Goal: Navigation & Orientation: Find specific page/section

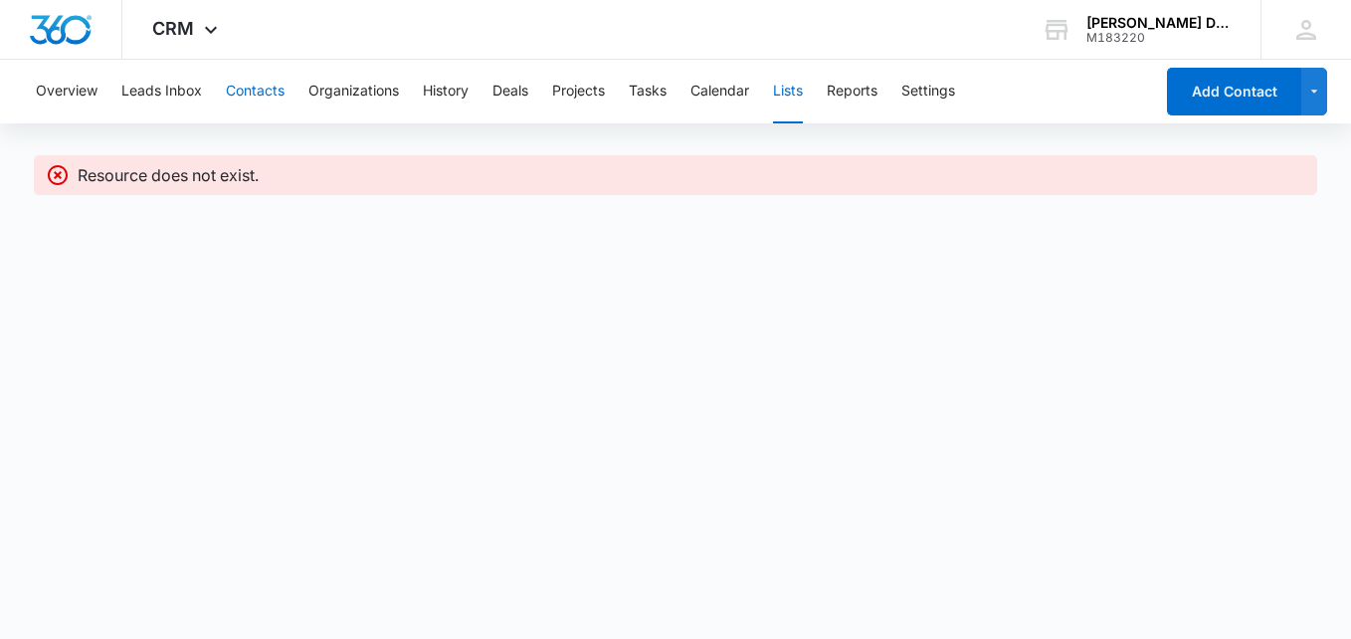
click at [276, 85] on button "Contacts" at bounding box center [255, 92] width 59 height 64
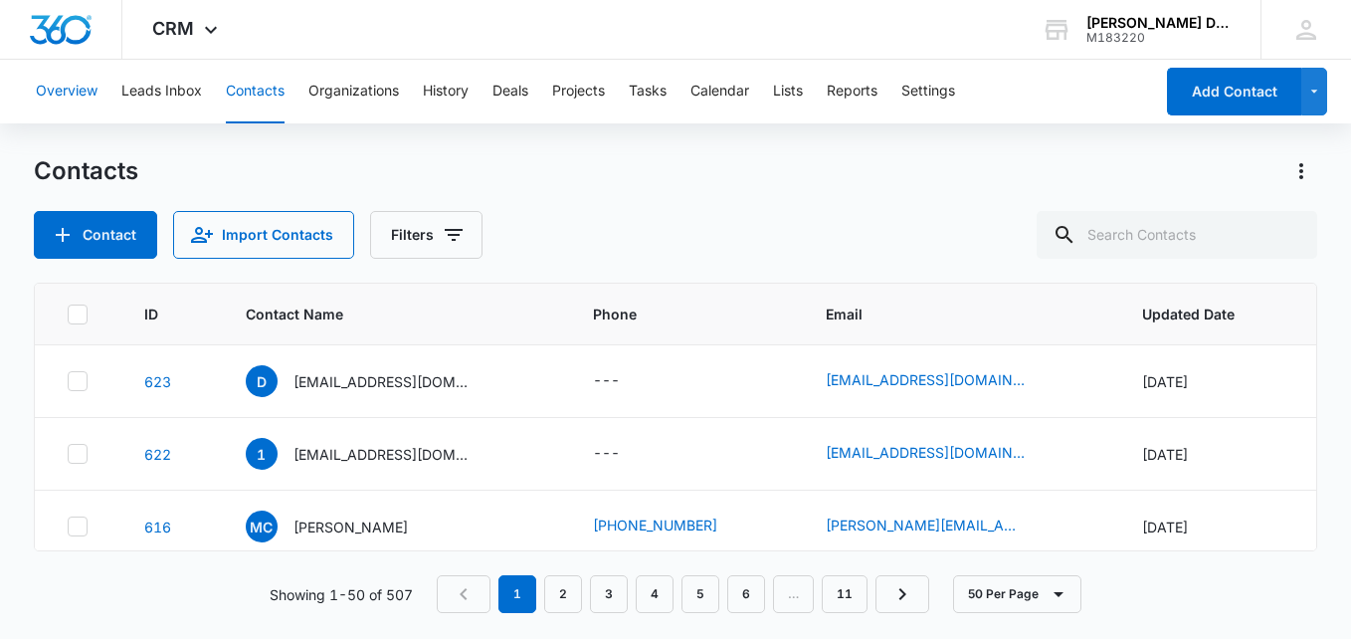
click at [58, 89] on button "Overview" at bounding box center [67, 92] width 62 height 64
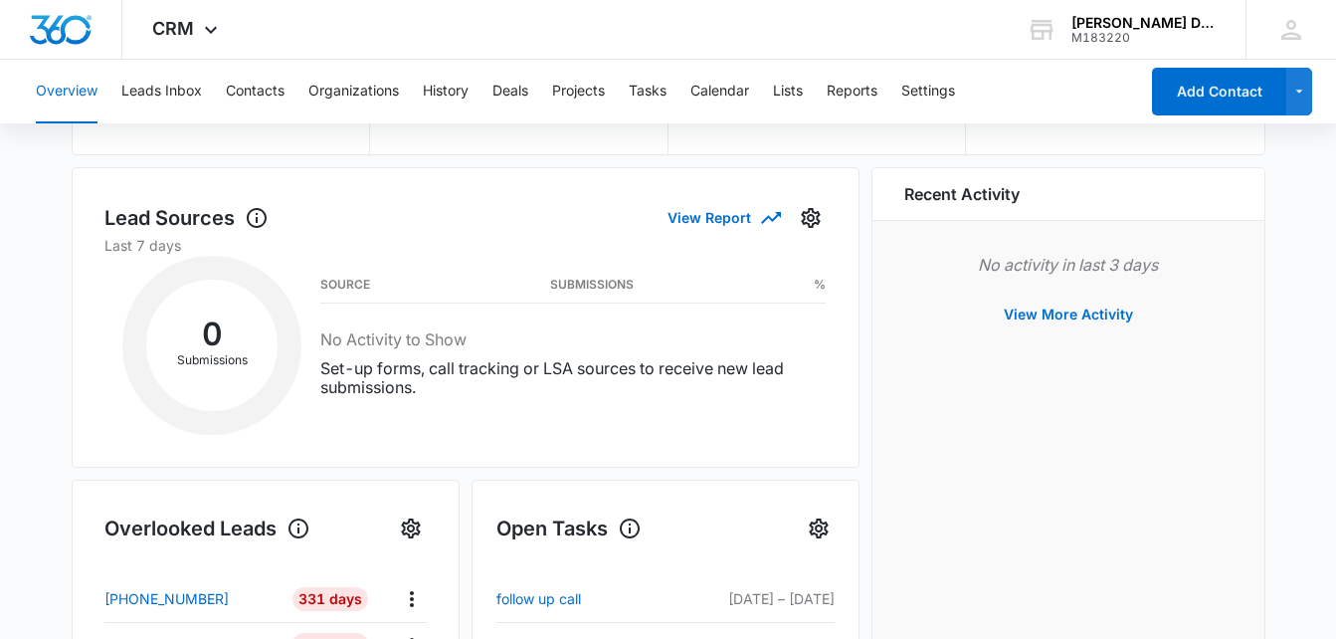
scroll to position [298, 0]
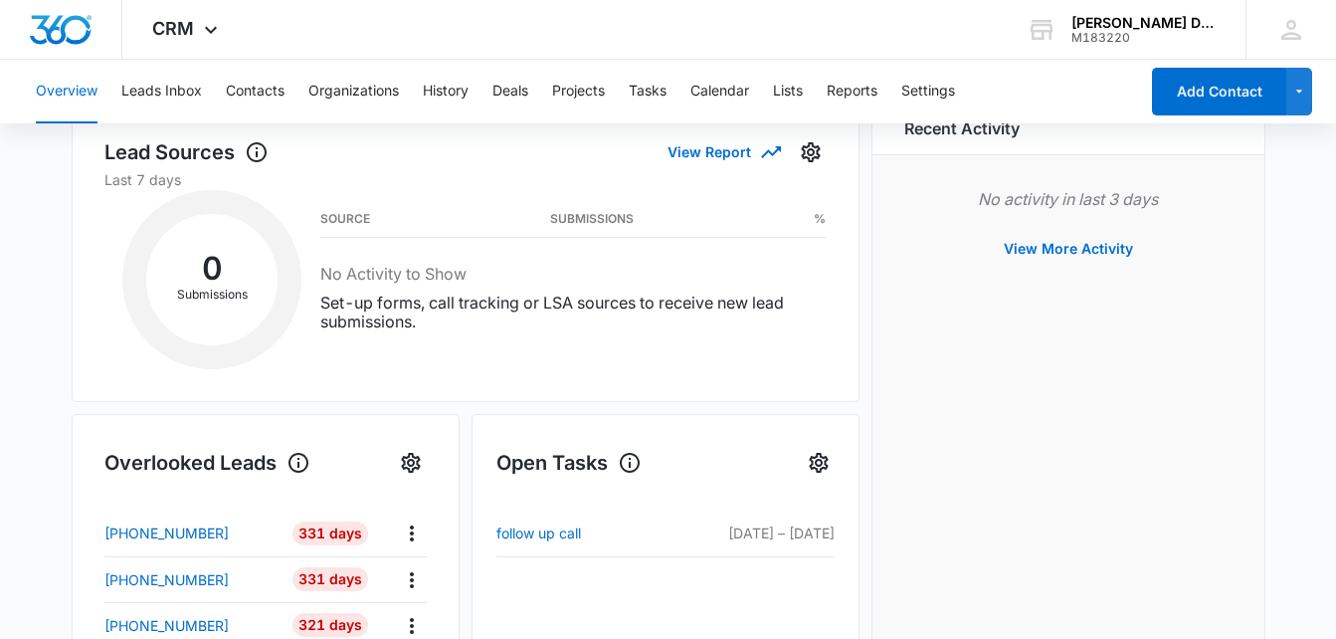
click at [107, 97] on div "Overview Leads Inbox Contacts Organizations History Deals Projects Tasks Calend…" at bounding box center [581, 92] width 1114 height 64
drag, startPoint x: 96, startPoint y: 96, endPoint x: 126, endPoint y: 55, distance: 51.3
click at [95, 95] on button "Overview" at bounding box center [67, 92] width 62 height 64
